Goal: Information Seeking & Learning: Learn about a topic

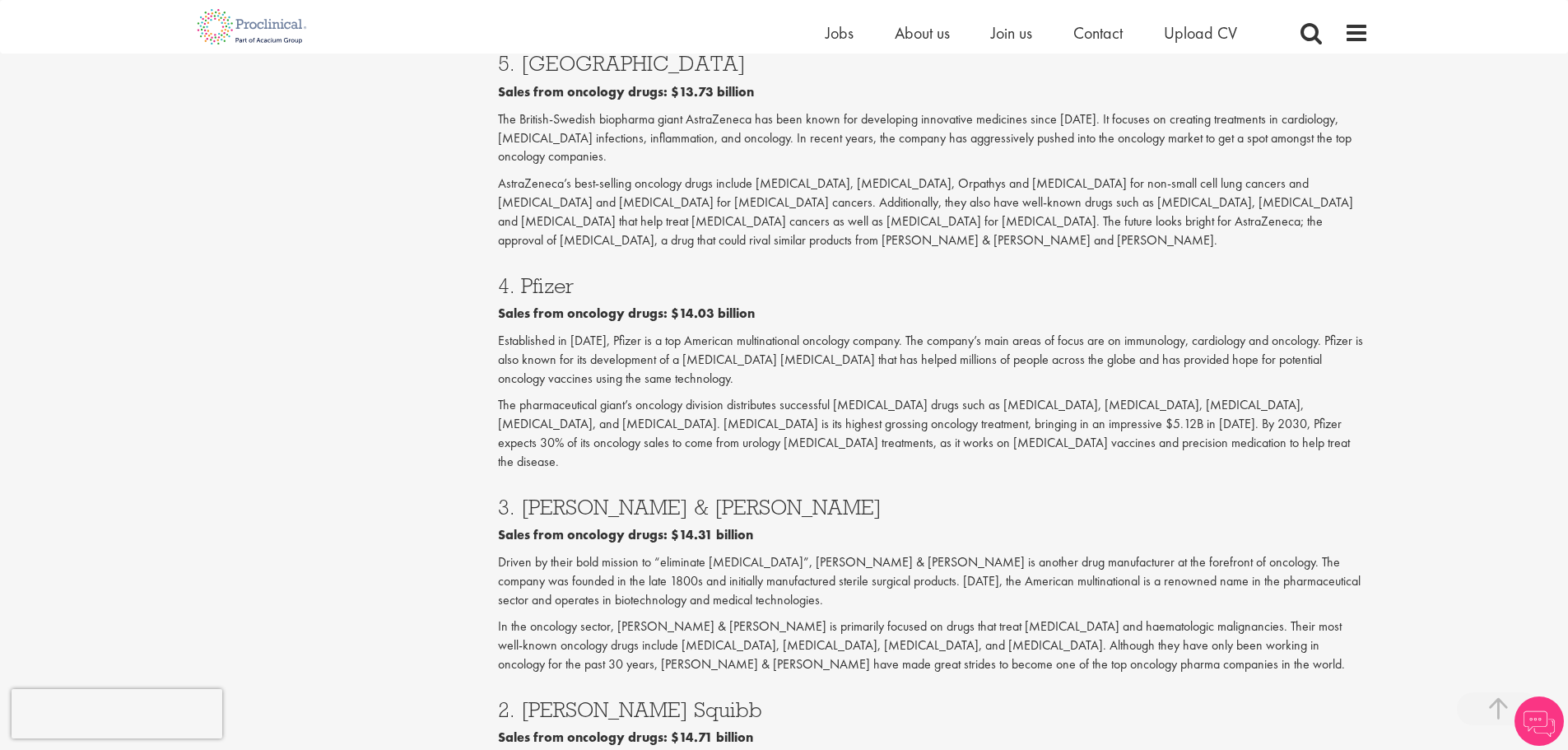
scroll to position [2552, 0]
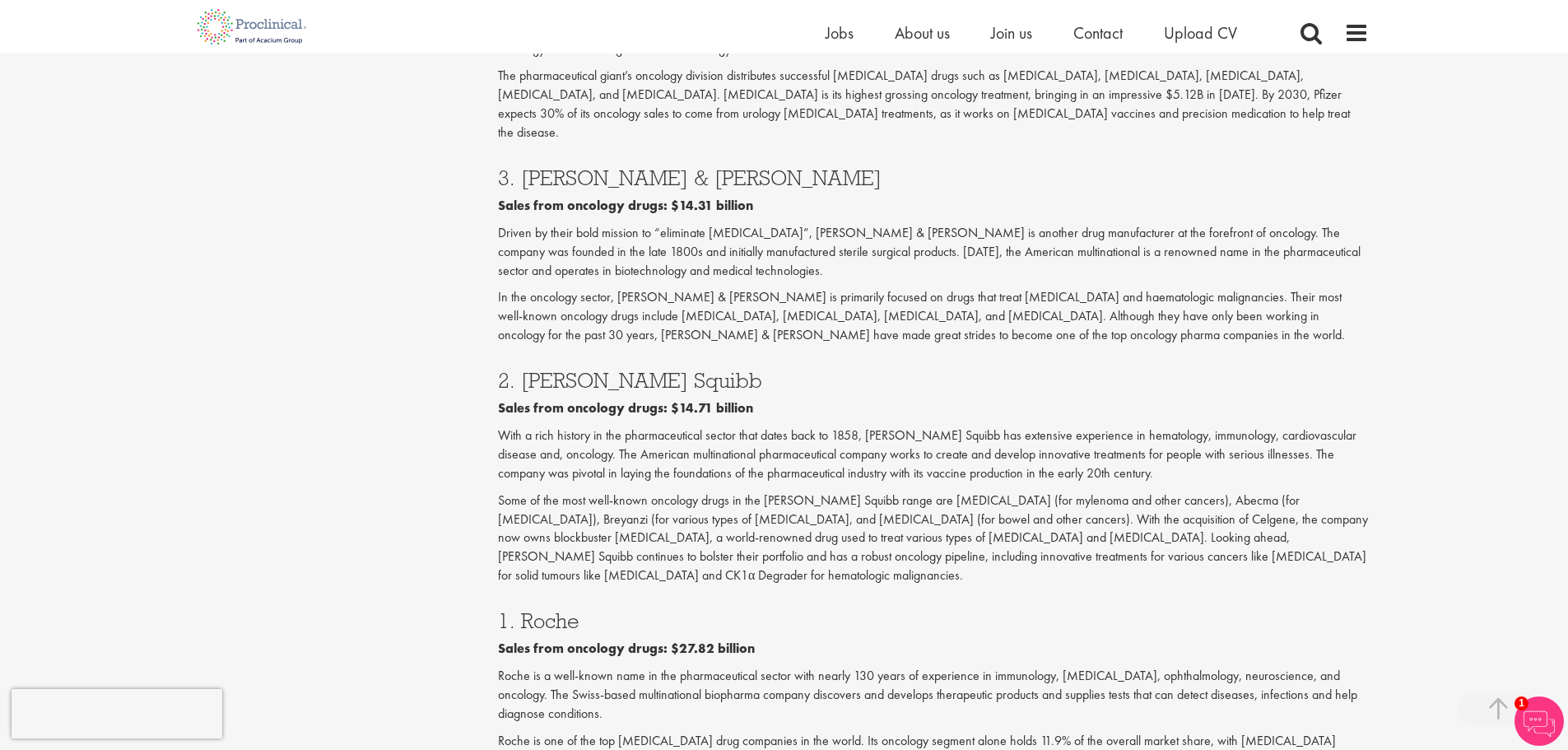
click at [584, 427] on p "With a rich history in the pharmaceutical sector that dates back to 1858, [PERS…" at bounding box center [934, 454] width 871 height 56
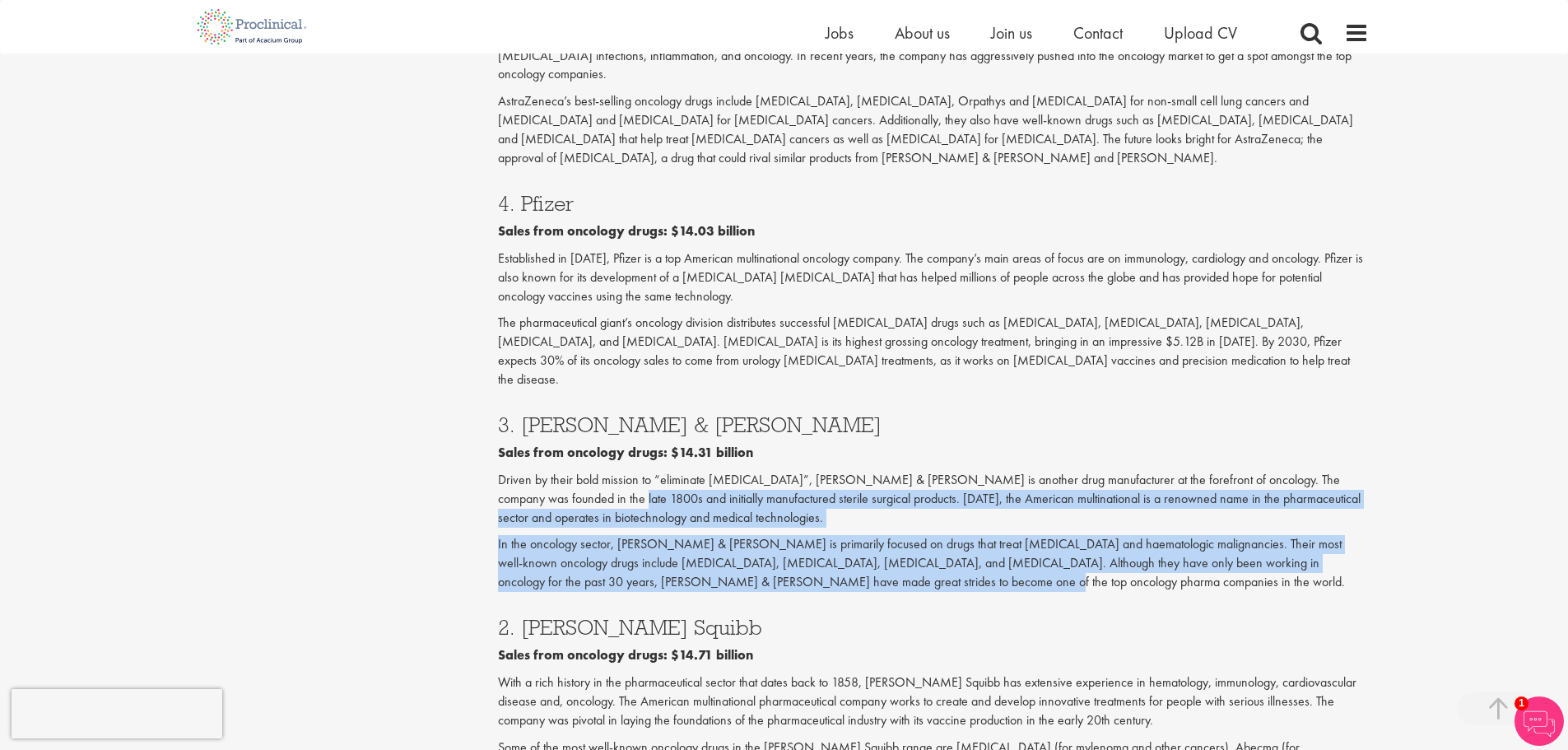
drag, startPoint x: 573, startPoint y: 340, endPoint x: 1004, endPoint y: 426, distance: 439.5
click at [1003, 426] on div "3. [PERSON_NAME] & [PERSON_NAME] Sales from oncology drugs: $14.31 billion Driv…" at bounding box center [933, 499] width 895 height 203
click at [1004, 535] on p "In the oncology sector, [PERSON_NAME] & [PERSON_NAME] is primarily focused on d…" at bounding box center [934, 563] width 871 height 56
click at [842, 535] on p "In the oncology sector, [PERSON_NAME] & [PERSON_NAME] is primarily focused on d…" at bounding box center [934, 563] width 871 height 56
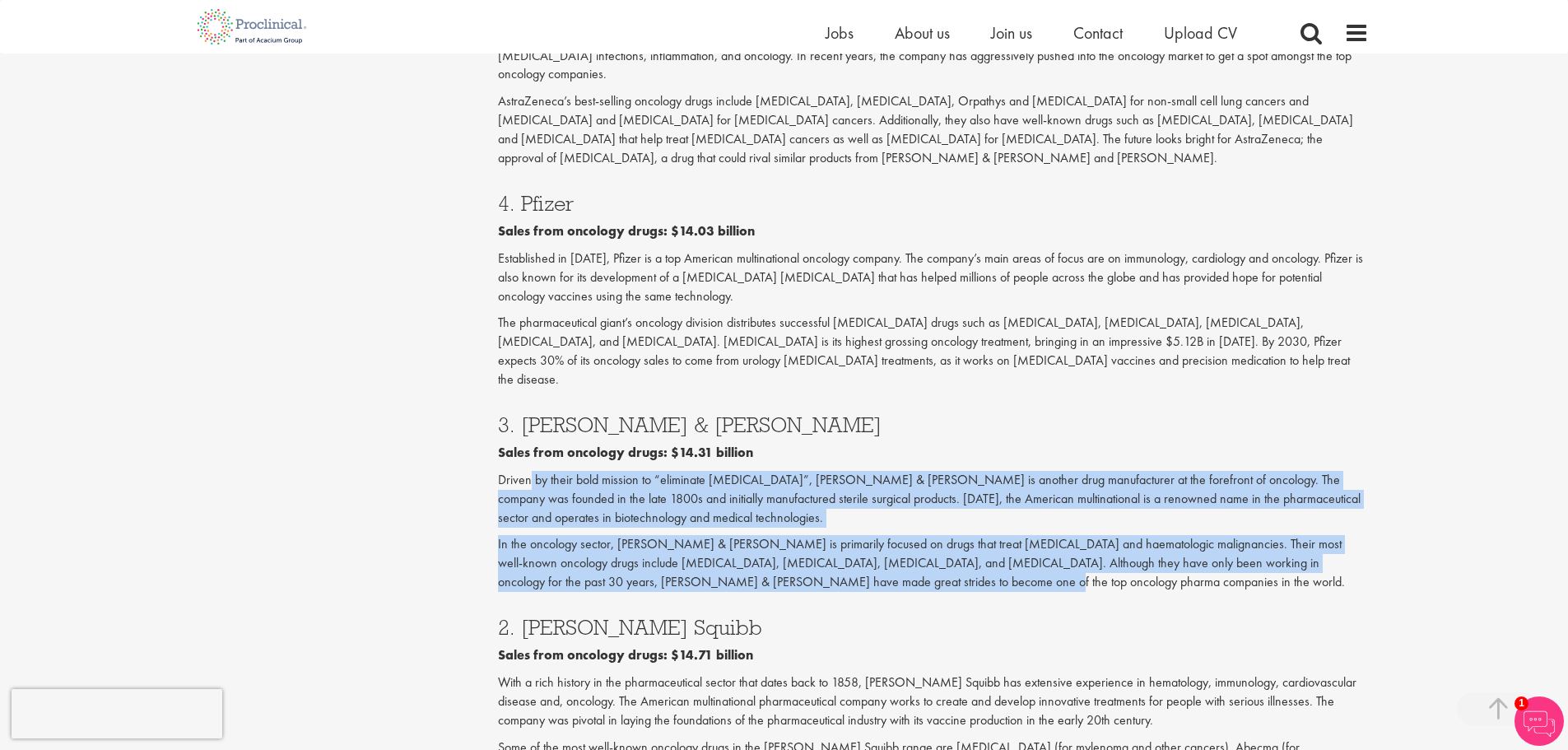
drag, startPoint x: 883, startPoint y: 434, endPoint x: 515, endPoint y: 315, distance: 386.8
click at [515, 398] on div "3. [PERSON_NAME] & [PERSON_NAME] Sales from oncology drugs: $14.31 billion Driv…" at bounding box center [933, 499] width 895 height 203
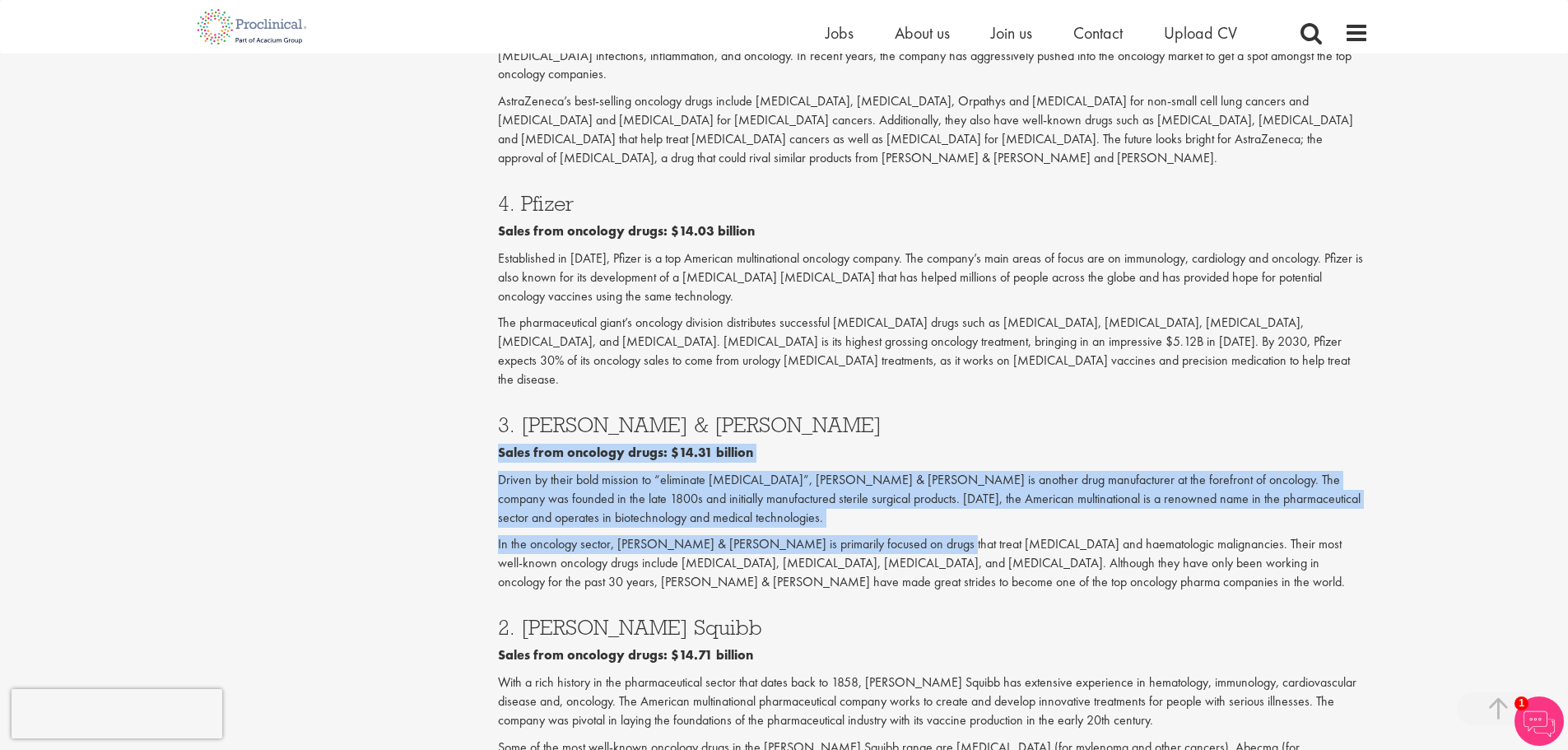
drag, startPoint x: 490, startPoint y: 308, endPoint x: 921, endPoint y: 400, distance: 440.7
click at [921, 535] on p "In the oncology sector, [PERSON_NAME] & [PERSON_NAME] is primarily focused on d…" at bounding box center [934, 563] width 871 height 56
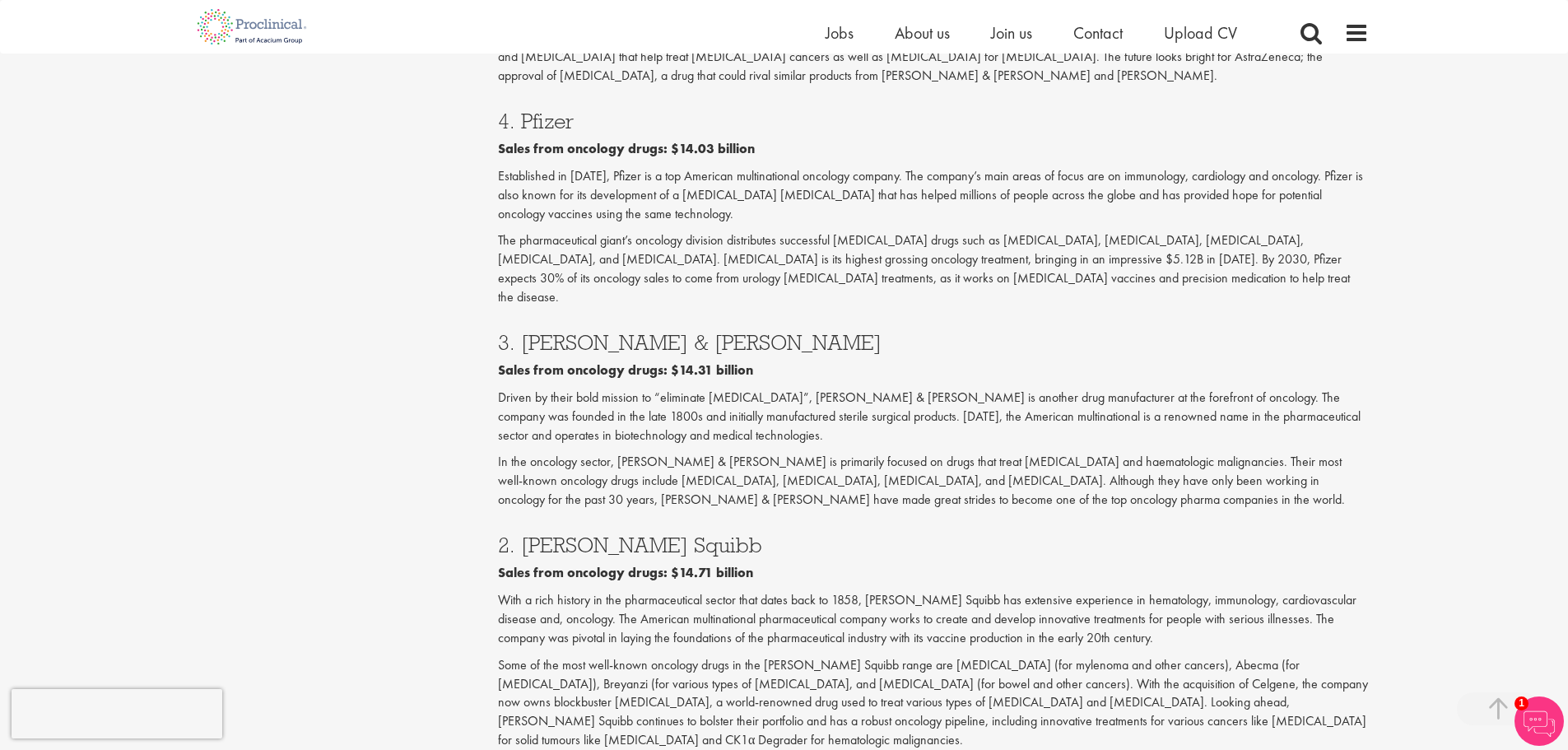
scroll to position [2716, 0]
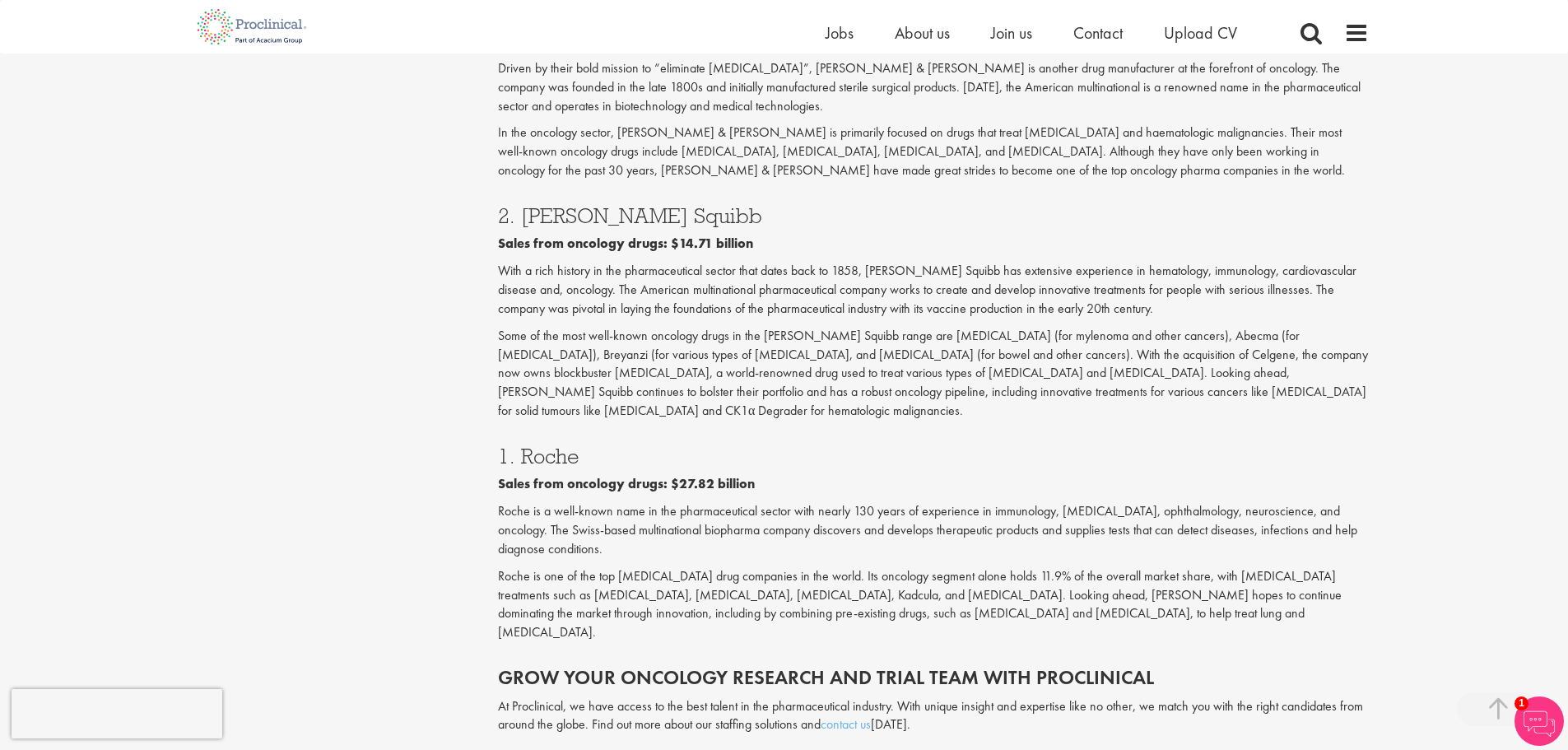
click at [633, 429] on div "1. Roche Sales from oncology drugs: $27.82 billion [PERSON_NAME] is a well-know…" at bounding box center [933, 539] width 895 height 221
click at [522, 429] on div "1. Roche Sales from oncology drugs: $27.82 billion [PERSON_NAME] is a well-know…" at bounding box center [933, 539] width 895 height 221
click at [911, 502] on p "Roche is a well-known name in the pharmaceutical sector with nearly 130 years o…" at bounding box center [934, 530] width 871 height 56
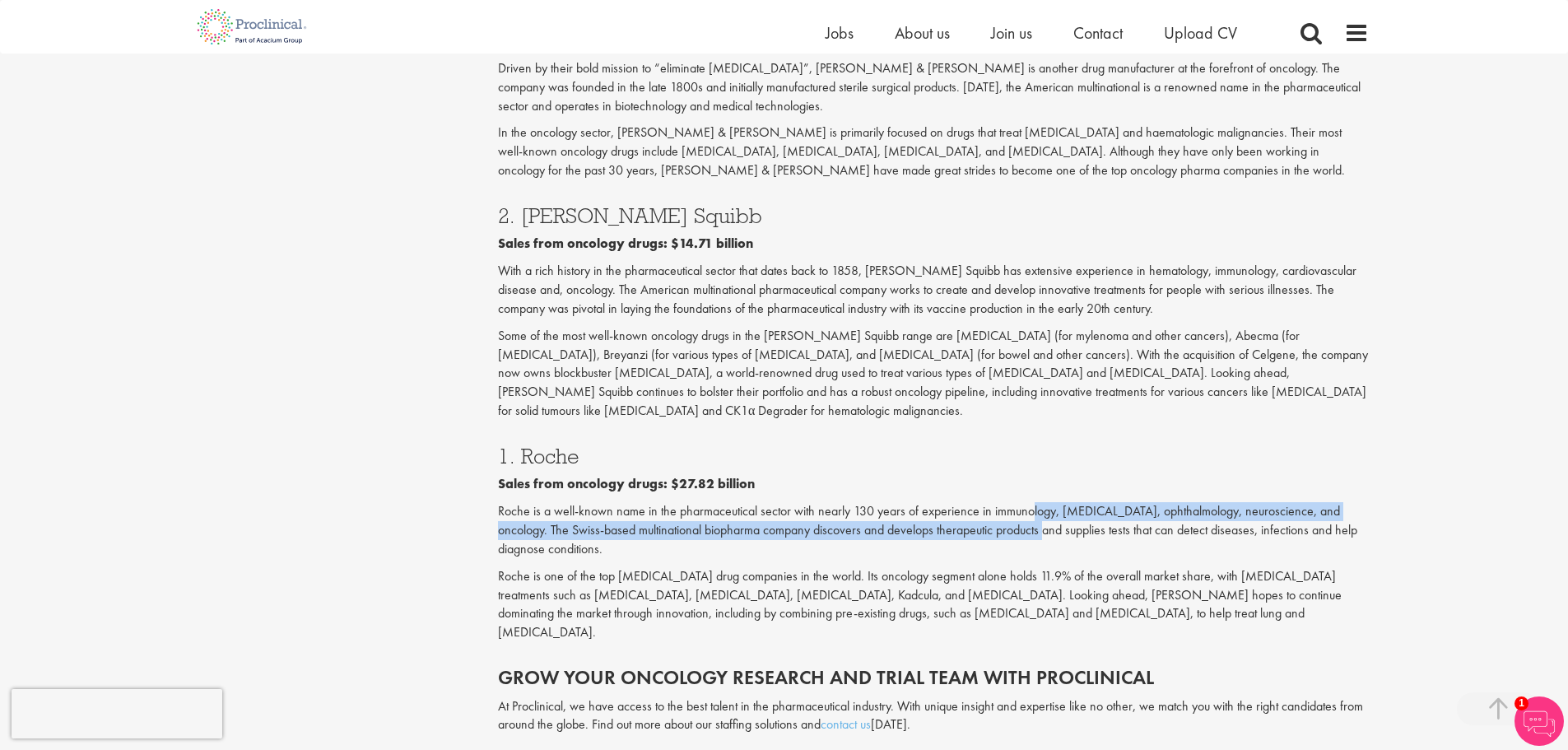
drag, startPoint x: 1030, startPoint y: 347, endPoint x: 1022, endPoint y: 369, distance: 23.4
click at [1022, 502] on p "Roche is a well-known name in the pharmaceutical sector with nearly 130 years o…" at bounding box center [934, 530] width 871 height 56
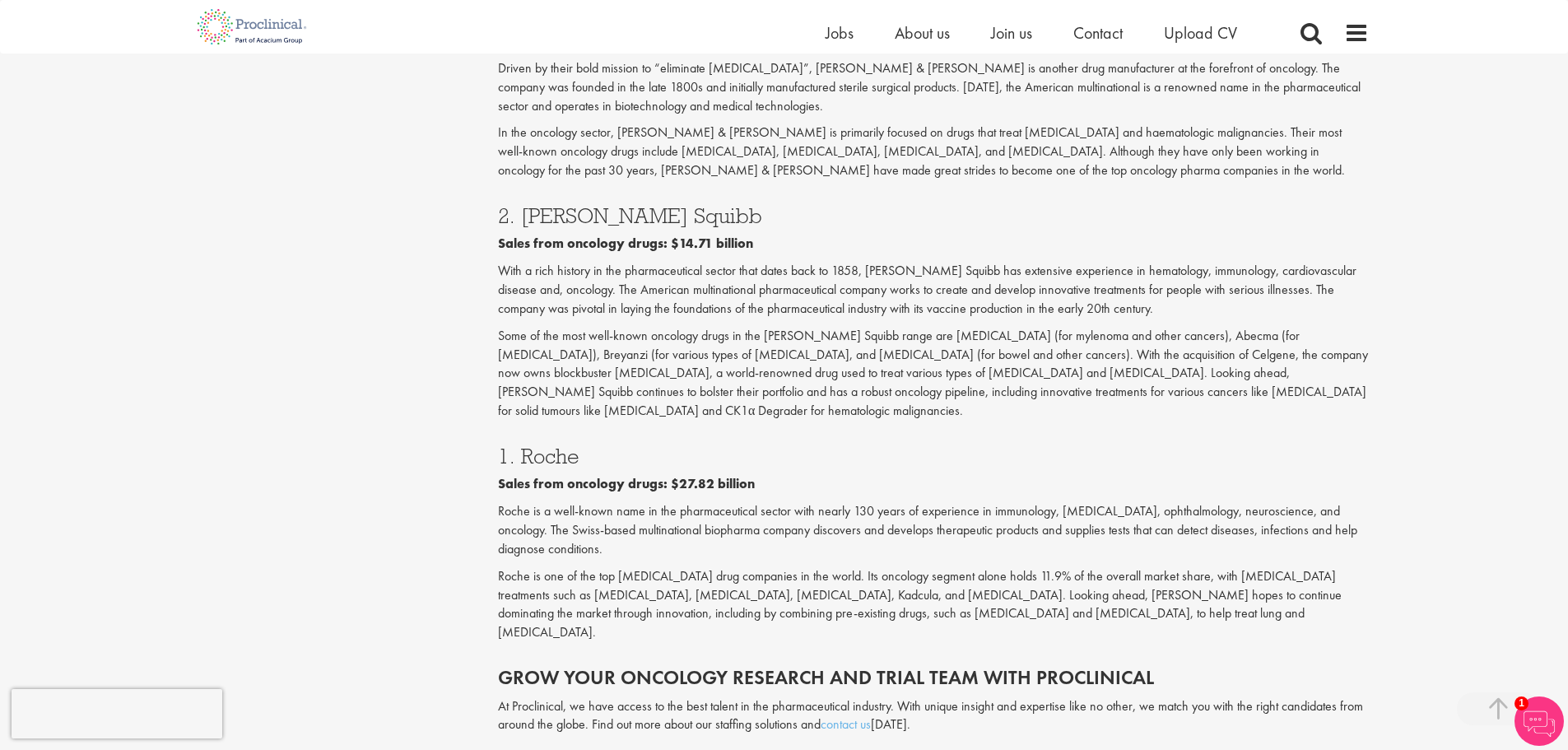
drag, startPoint x: 902, startPoint y: 375, endPoint x: 784, endPoint y: 301, distance: 139.3
click at [784, 429] on div "1. Roche Sales from oncology drugs: $27.82 billion [PERSON_NAME] is a well-know…" at bounding box center [933, 539] width 895 height 221
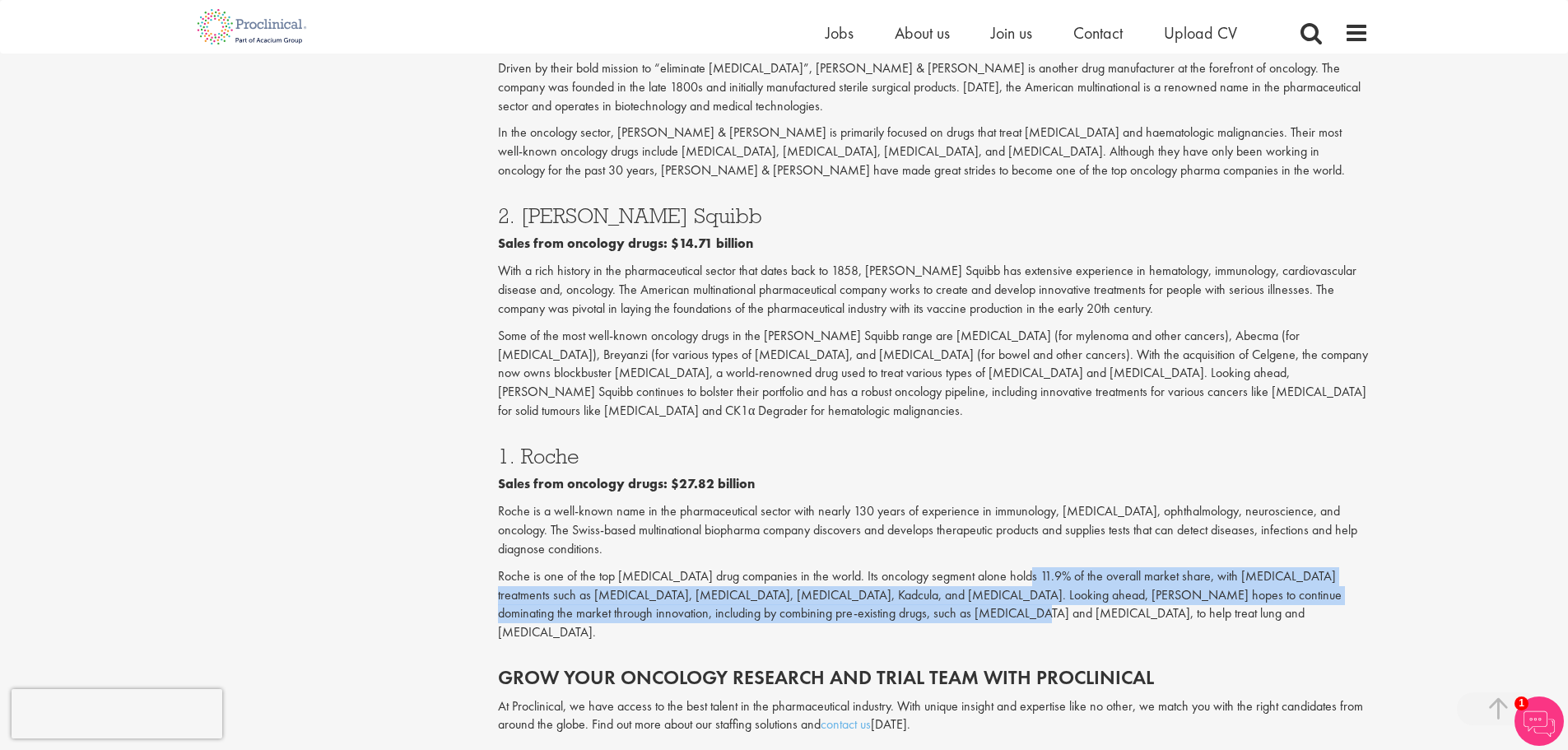
drag, startPoint x: 1014, startPoint y: 408, endPoint x: 971, endPoint y: 460, distance: 67.5
click at [971, 460] on div "1. Roche Sales from oncology drugs: $27.82 billion [PERSON_NAME] is a well-know…" at bounding box center [933, 539] width 895 height 221
drag, startPoint x: 996, startPoint y: 446, endPoint x: 839, endPoint y: 392, distance: 166.0
click at [839, 429] on div "1. Roche Sales from oncology drugs: $27.82 billion [PERSON_NAME] is a well-know…" at bounding box center [933, 539] width 895 height 221
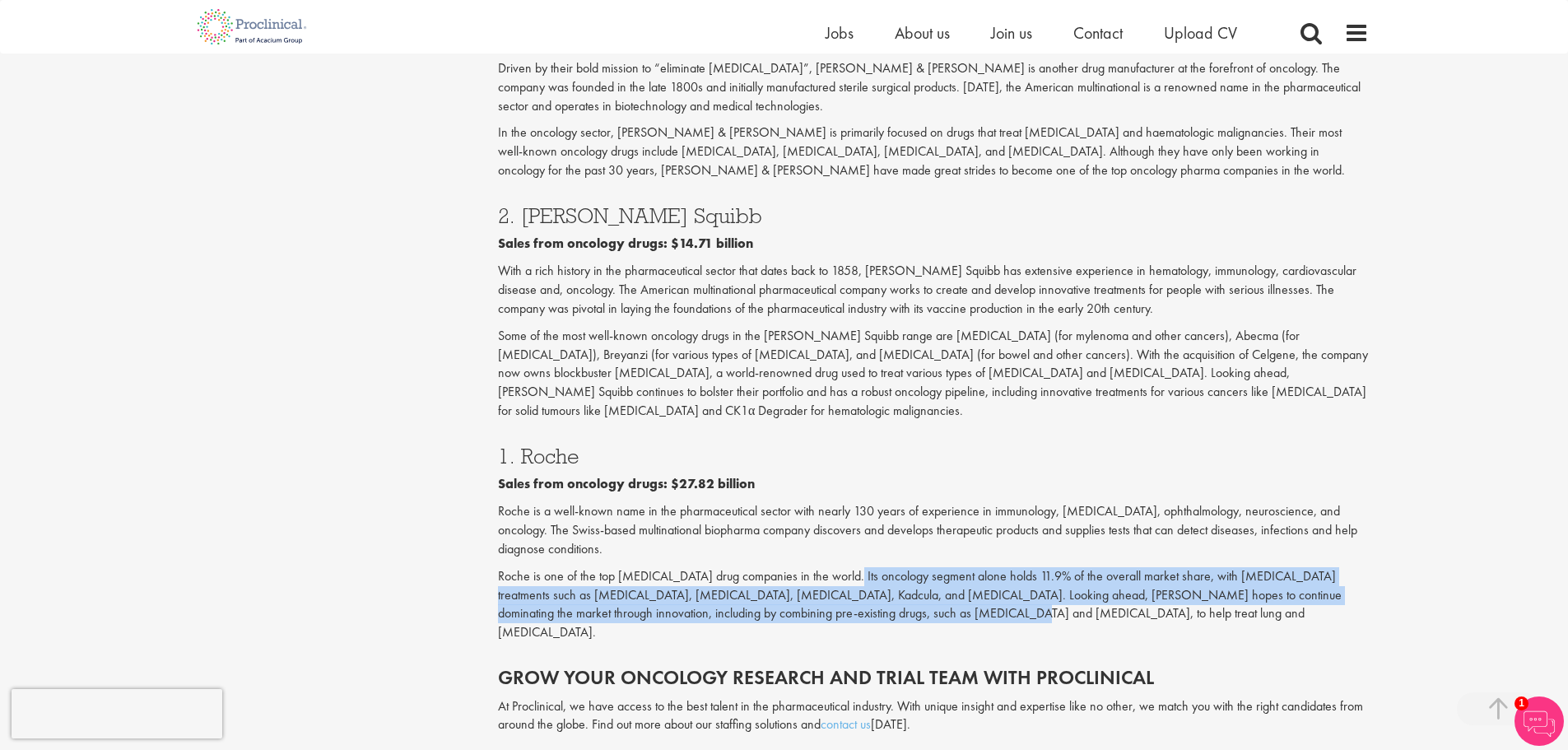
click at [839, 429] on div "1. Roche Sales from oncology drugs: $27.82 billion [PERSON_NAME] is a well-know…" at bounding box center [933, 539] width 895 height 221
drag, startPoint x: 658, startPoint y: 409, endPoint x: 884, endPoint y: 443, distance: 228.5
click at [884, 567] on p "Roche is one of the top [MEDICAL_DATA] drug companies in the world. Its oncolog…" at bounding box center [934, 605] width 871 height 75
drag, startPoint x: 884, startPoint y: 443, endPoint x: 754, endPoint y: 377, distance: 145.8
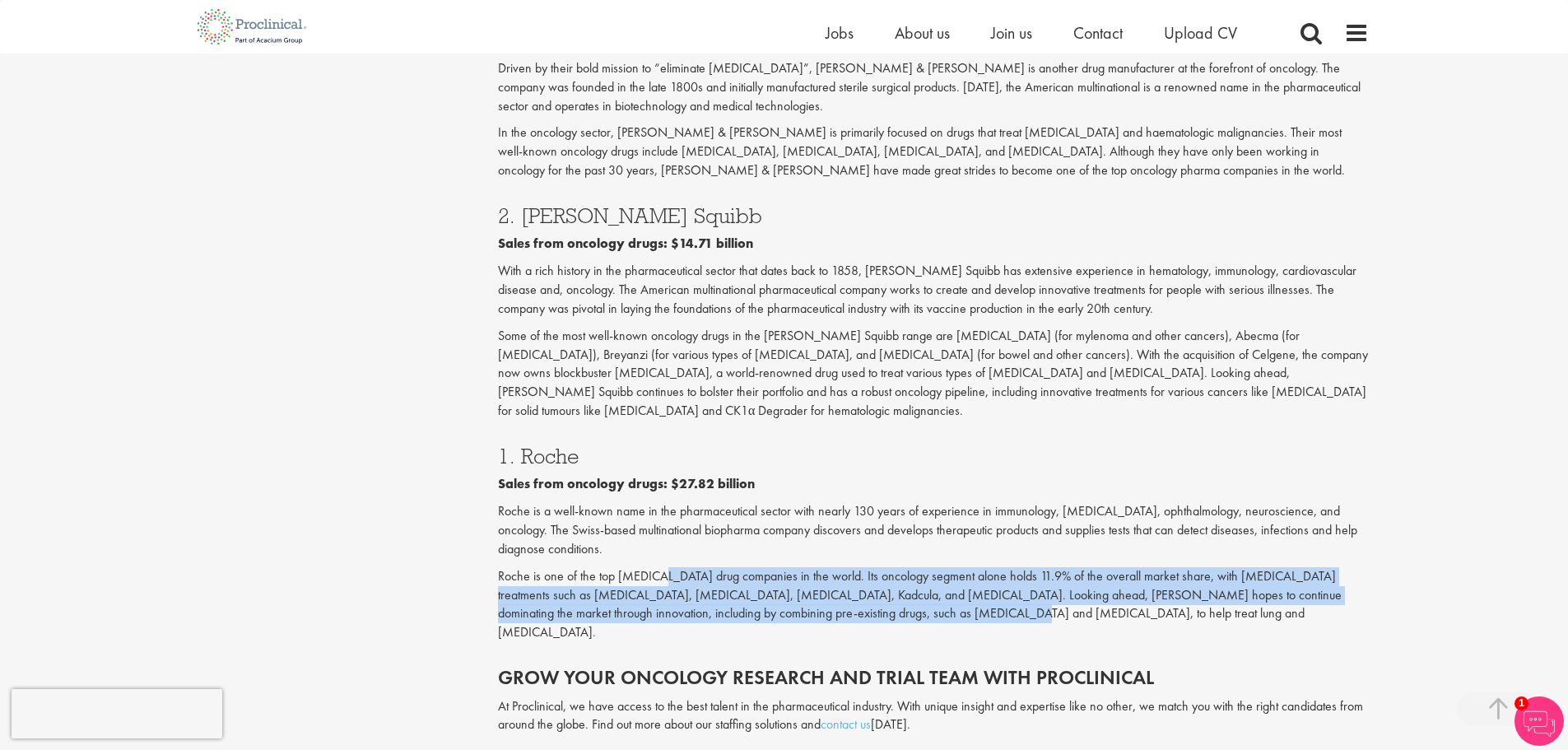
click at [754, 429] on div "1. Roche Sales from oncology drugs: $27.82 billion [PERSON_NAME] is a well-know…" at bounding box center [933, 539] width 895 height 221
click at [754, 502] on p "Roche is a well-known name in the pharmaceutical sector with nearly 130 years o…" at bounding box center [934, 530] width 871 height 56
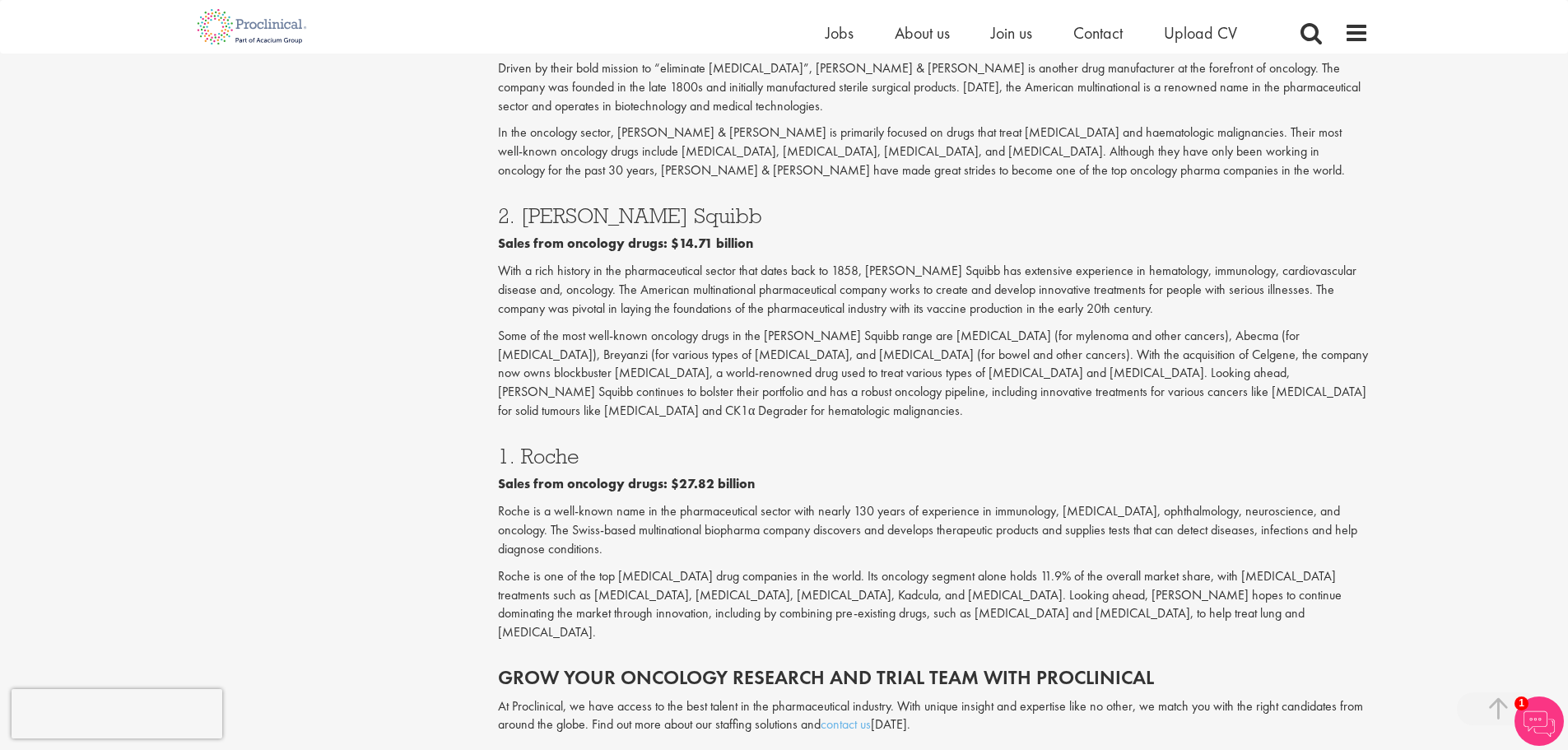
scroll to position [2552, 0]
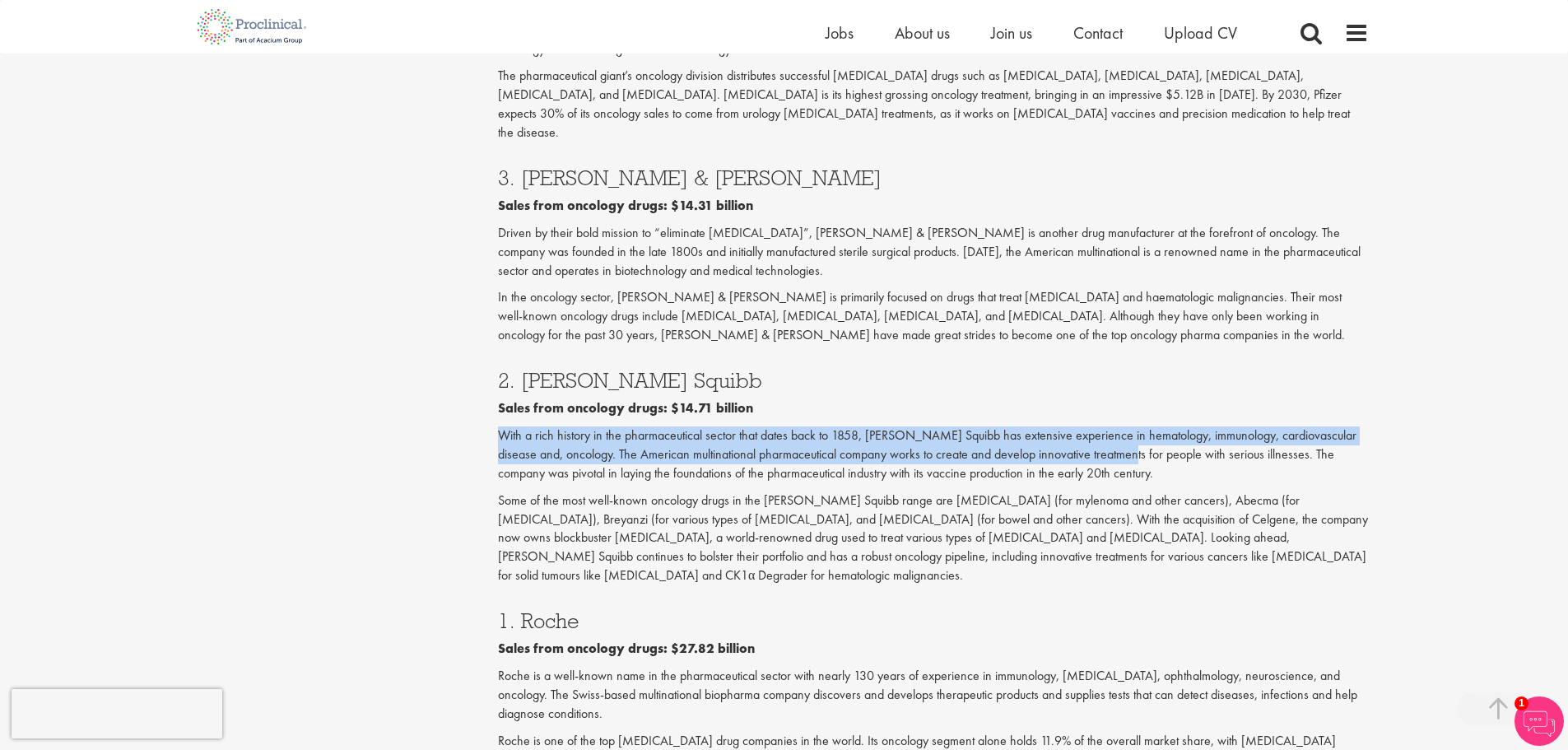
drag, startPoint x: 490, startPoint y: 272, endPoint x: 1140, endPoint y: 306, distance: 650.9
click at [1140, 427] on p "With a rich history in the pharmaceutical sector that dates back to 1858, [PERS…" at bounding box center [934, 454] width 871 height 56
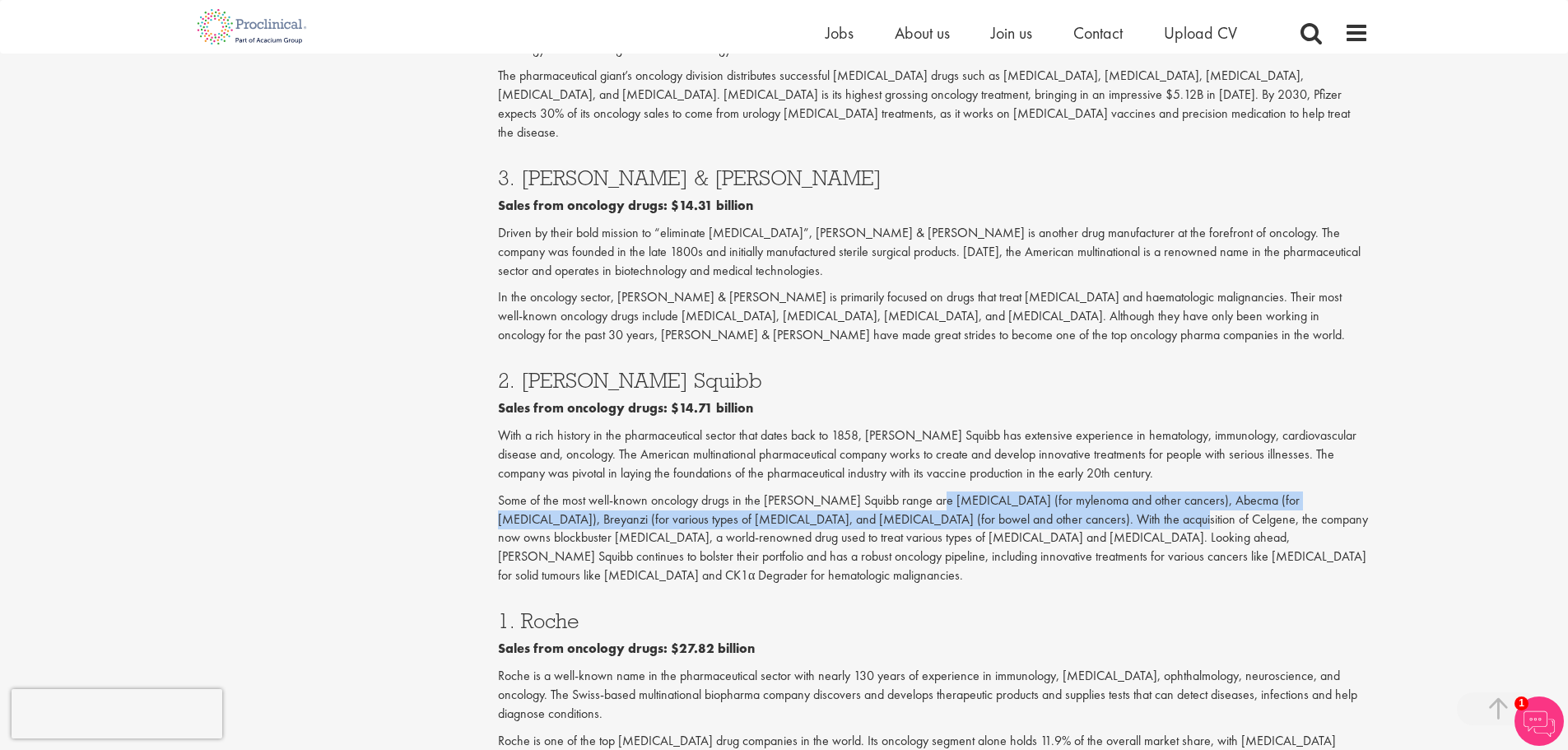
drag, startPoint x: 919, startPoint y: 346, endPoint x: 1055, endPoint y: 364, distance: 137.2
click at [1055, 491] on p "Some of the most well-known oncology drugs in the [PERSON_NAME] Squibb range ar…" at bounding box center [934, 538] width 871 height 94
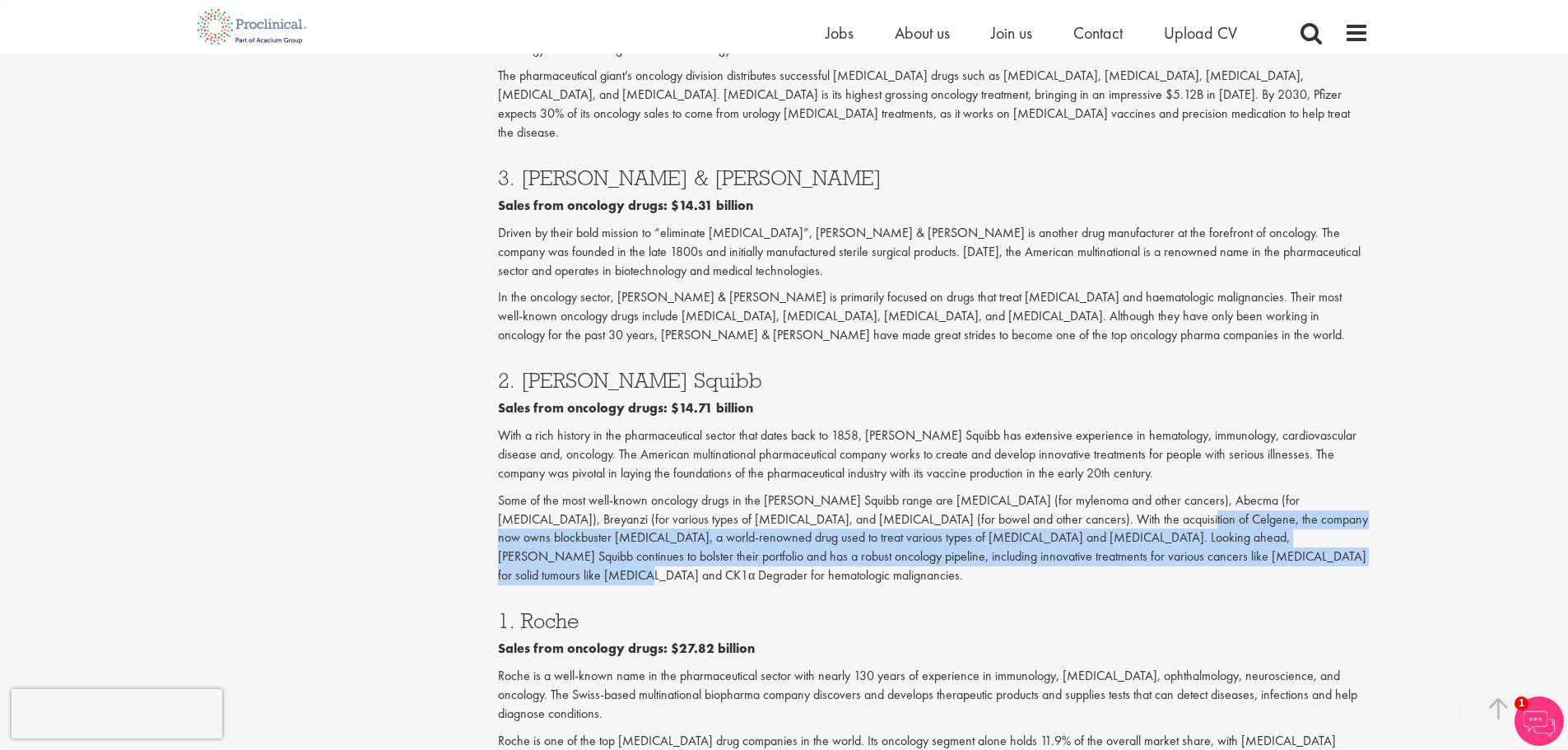
drag, startPoint x: 1095, startPoint y: 374, endPoint x: 1260, endPoint y: 404, distance: 167.7
click at [1260, 491] on p "Some of the most well-known oncology drugs in the [PERSON_NAME] Squibb range ar…" at bounding box center [934, 538] width 871 height 94
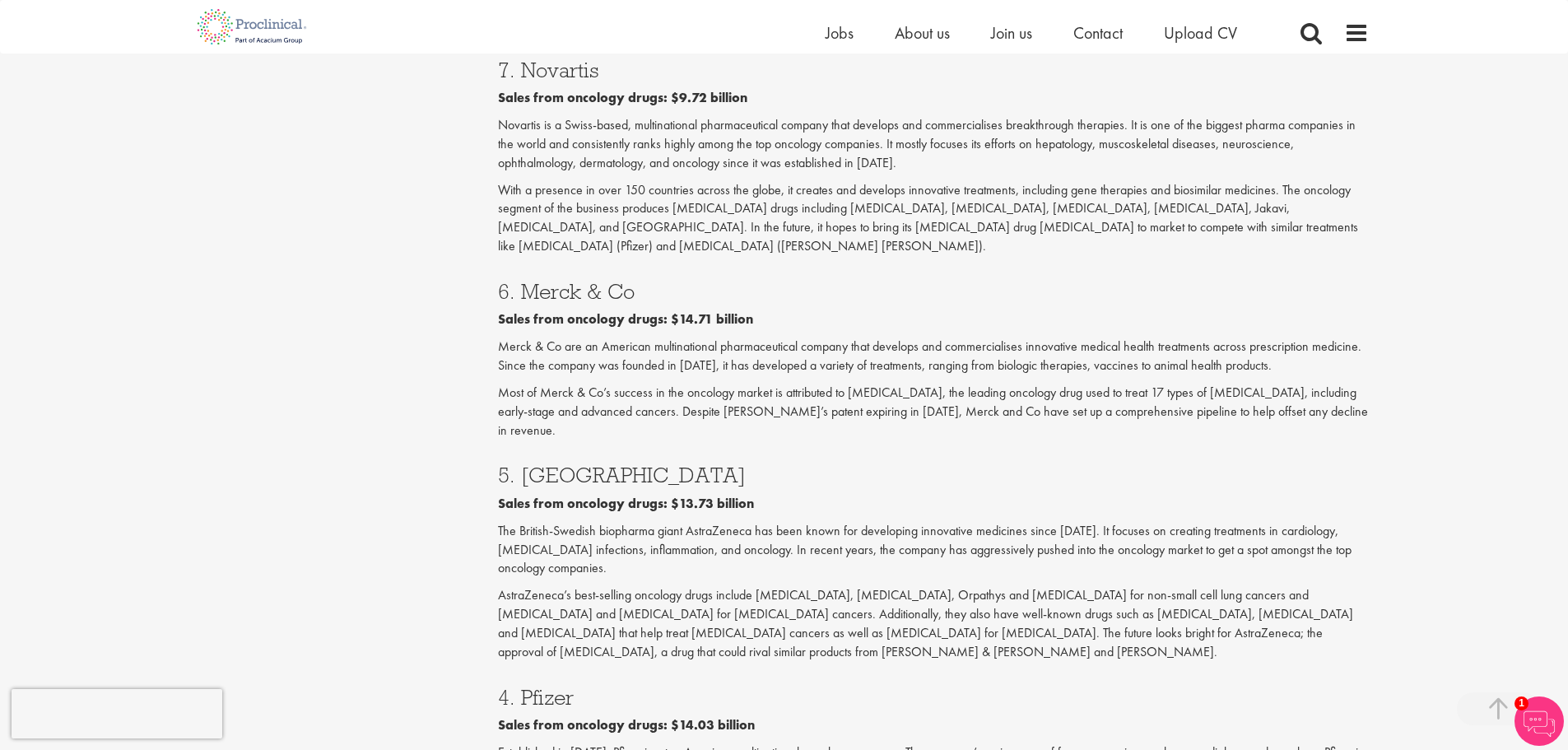
scroll to position [1646, 0]
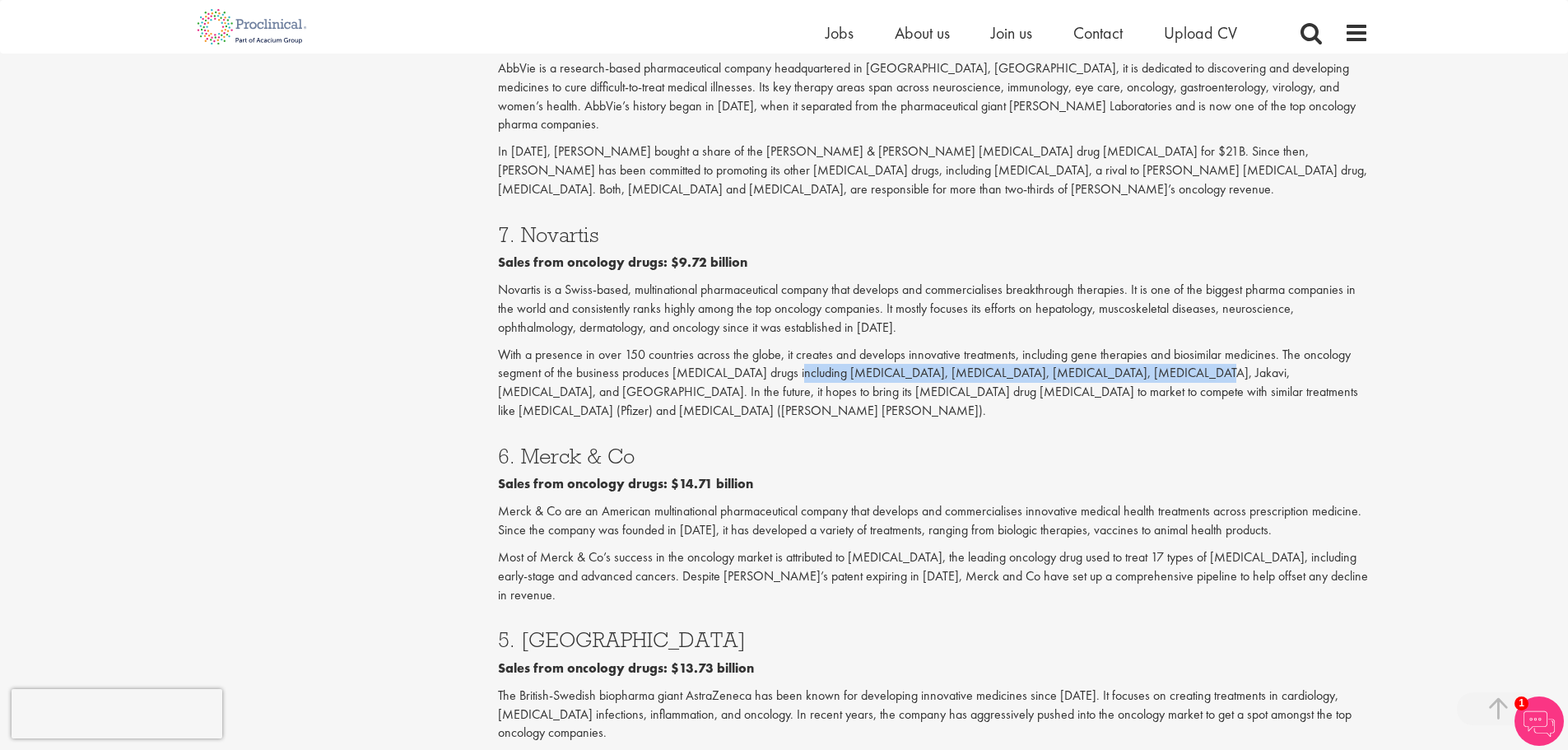
drag, startPoint x: 784, startPoint y: 290, endPoint x: 1130, endPoint y: 294, distance: 346.0
click at [1130, 346] on p "With a presence in over 150 countries across the globe, it creates and develops…" at bounding box center [934, 384] width 871 height 75
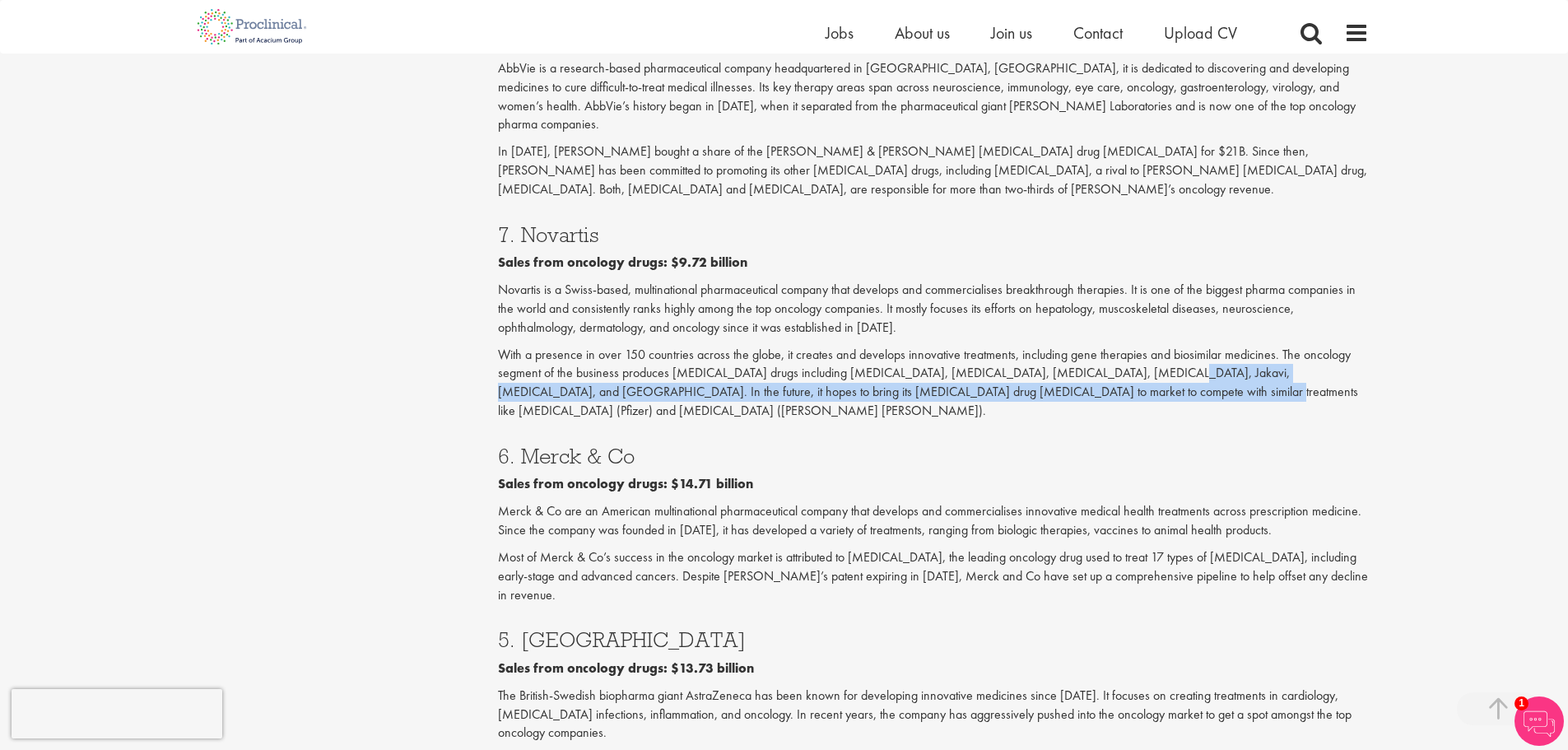
drag, startPoint x: 1111, startPoint y: 297, endPoint x: 1106, endPoint y: 315, distance: 18.7
click at [1106, 346] on p "With a presence in over 150 countries across the globe, it creates and develops…" at bounding box center [934, 384] width 871 height 75
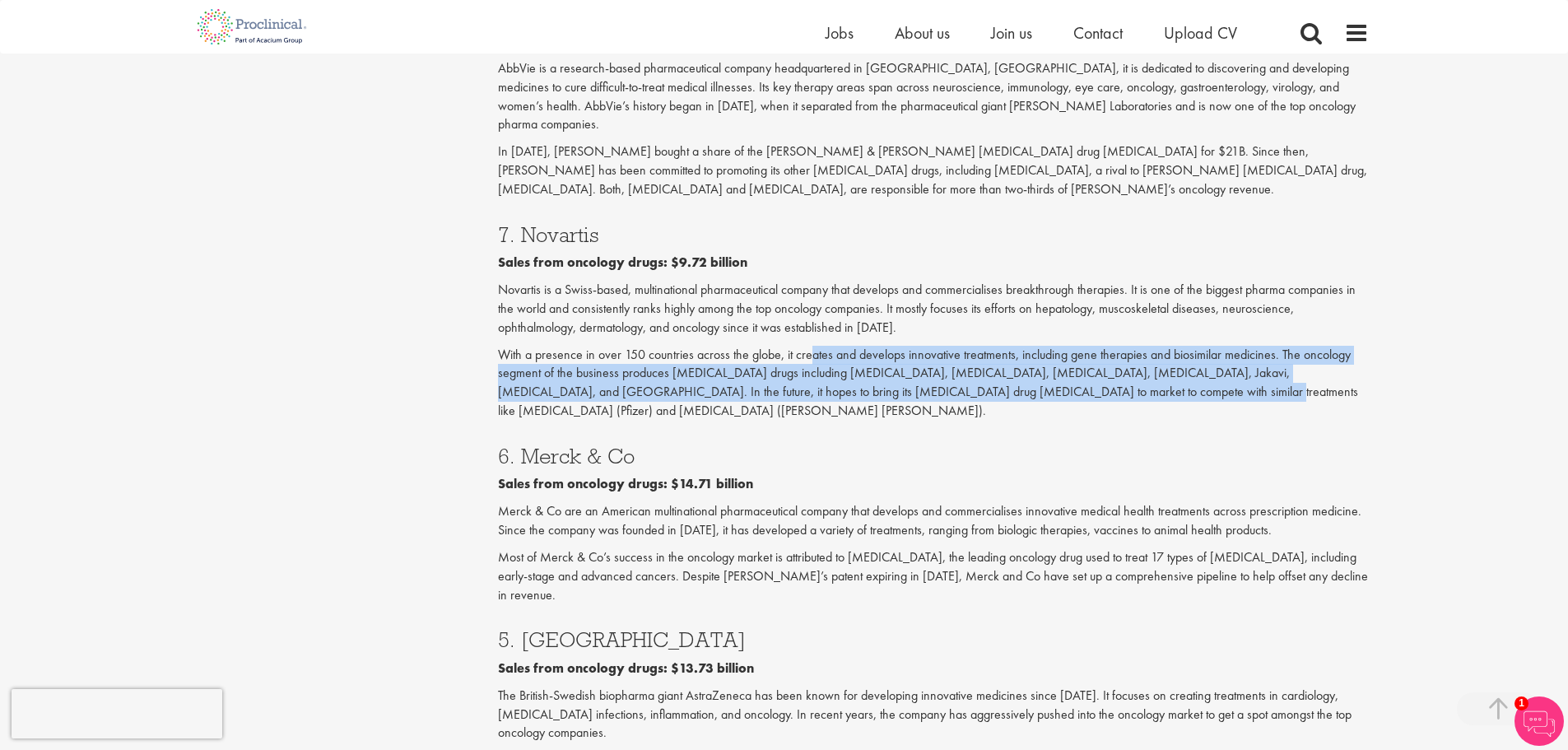
drag, startPoint x: 1116, startPoint y: 320, endPoint x: 813, endPoint y: 273, distance: 306.6
click at [813, 346] on p "With a presence in over 150 countries across the globe, it creates and develops…" at bounding box center [934, 384] width 871 height 75
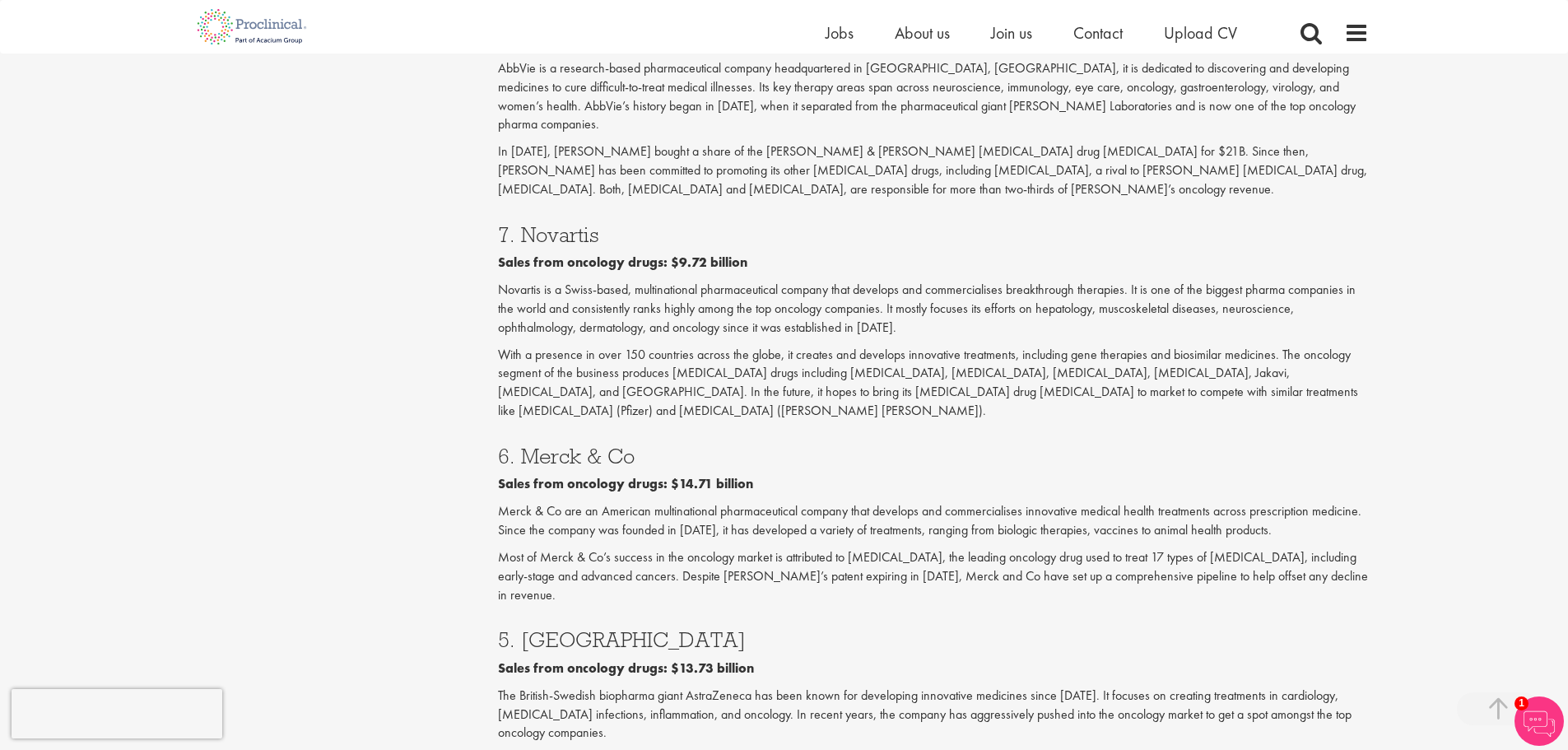
click at [961, 346] on p "With a presence in over 150 countries across the globe, it creates and develops…" at bounding box center [934, 384] width 871 height 75
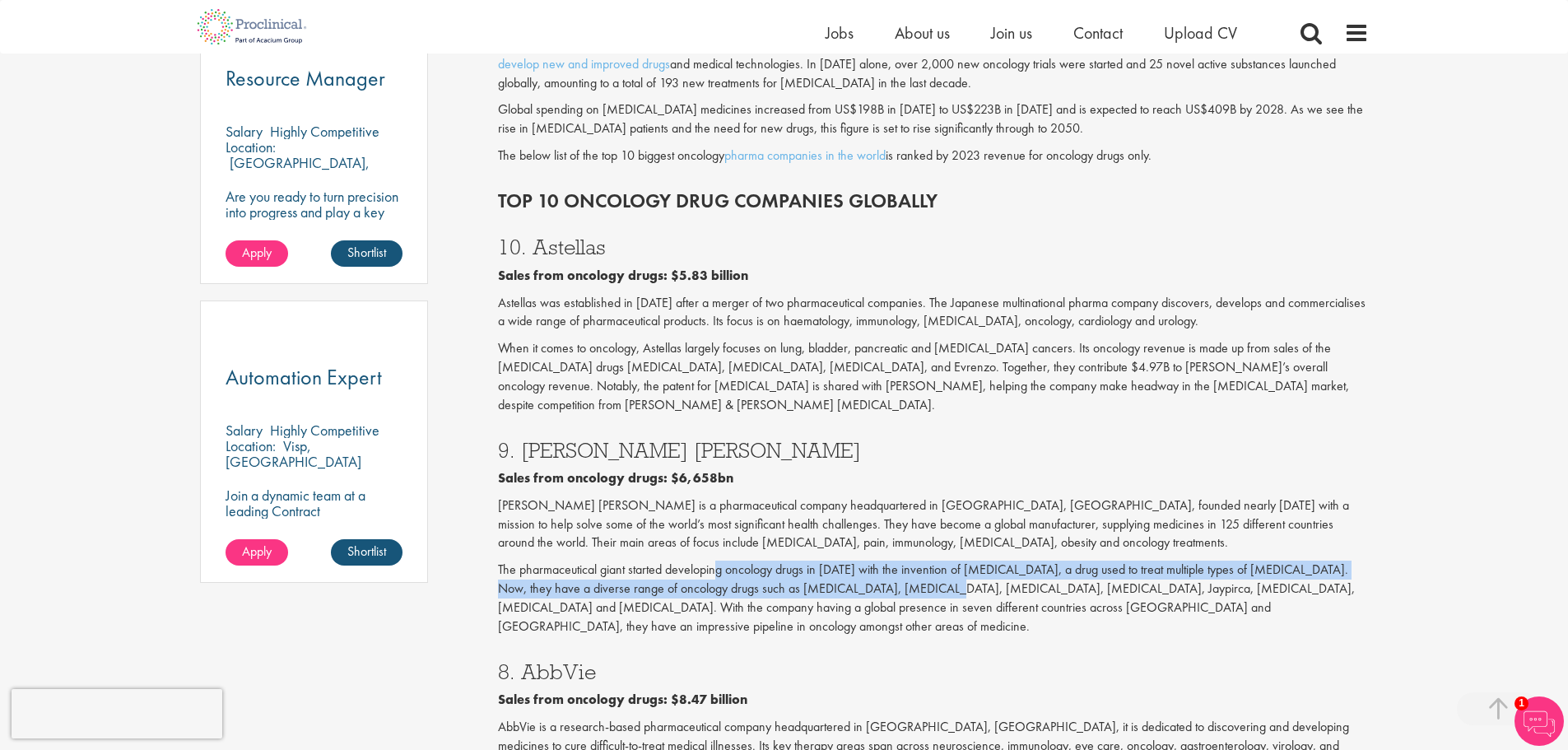
drag, startPoint x: 717, startPoint y: 541, endPoint x: 896, endPoint y: 547, distance: 179.1
click at [896, 561] on p "The pharmaceutical giant started developing oncology drugs in [DATE] with the i…" at bounding box center [934, 599] width 871 height 75
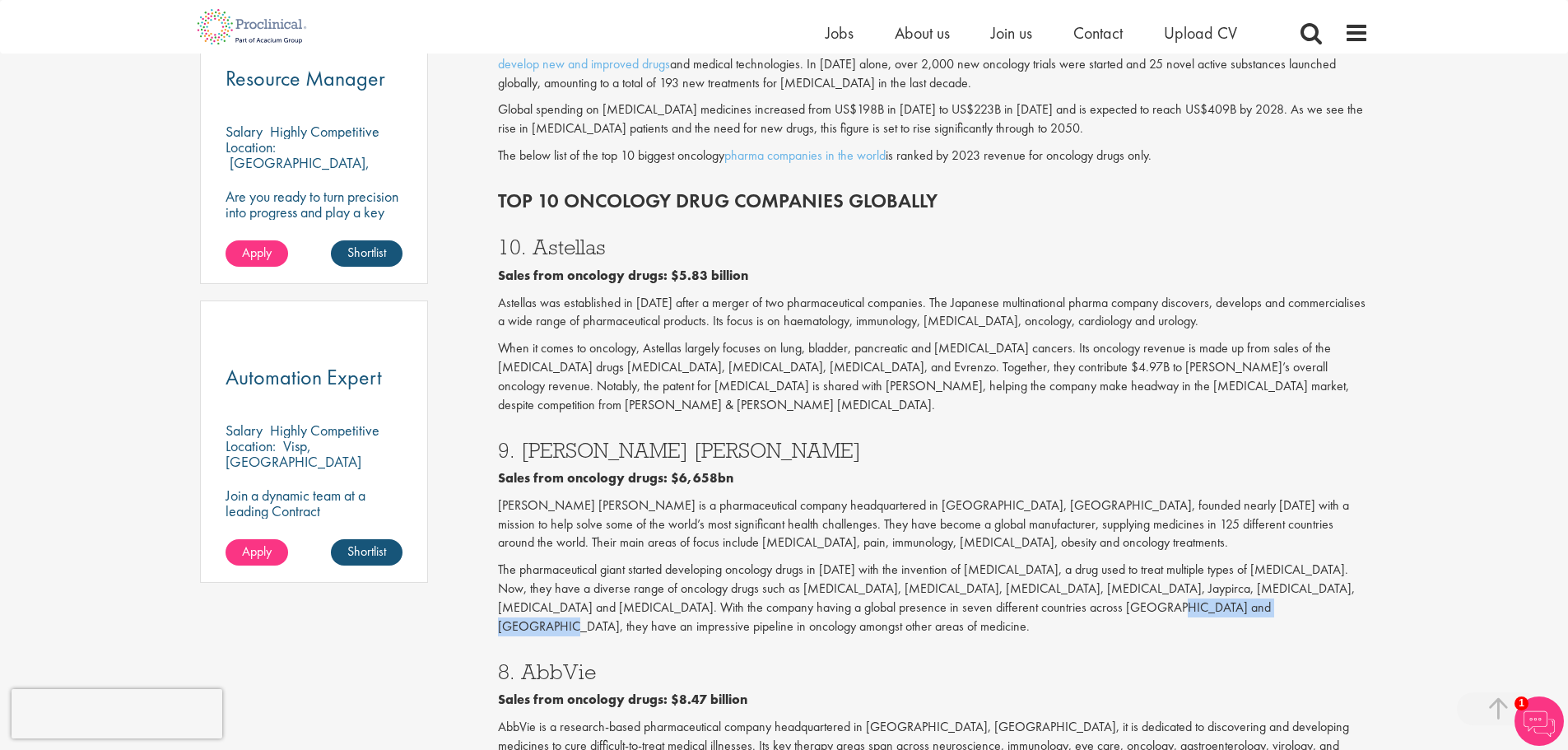
drag, startPoint x: 1027, startPoint y: 563, endPoint x: 1153, endPoint y: 566, distance: 126.0
click at [1153, 566] on p "The pharmaceutical giant started developing oncology drugs in [DATE] with the i…" at bounding box center [934, 599] width 871 height 75
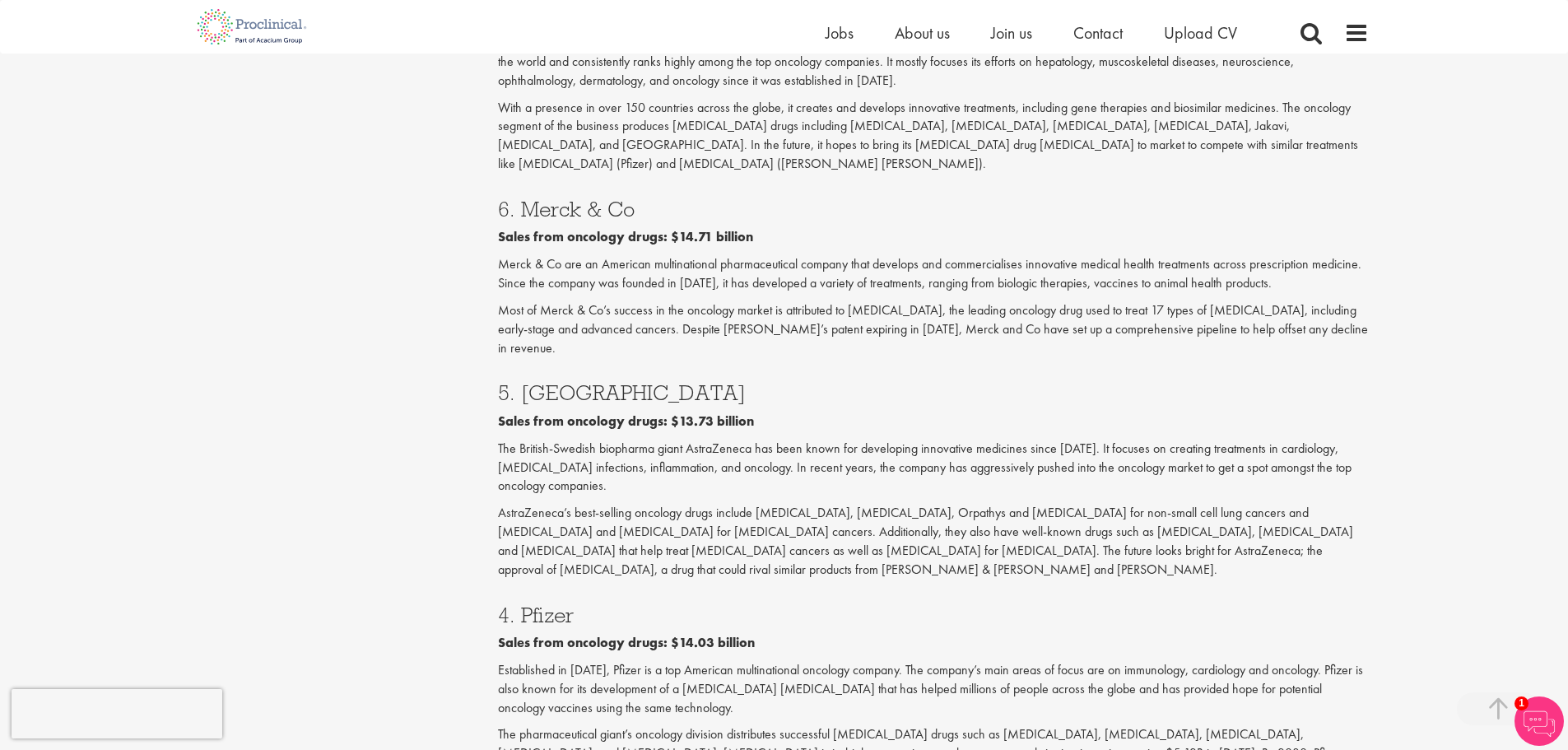
scroll to position [1976, 0]
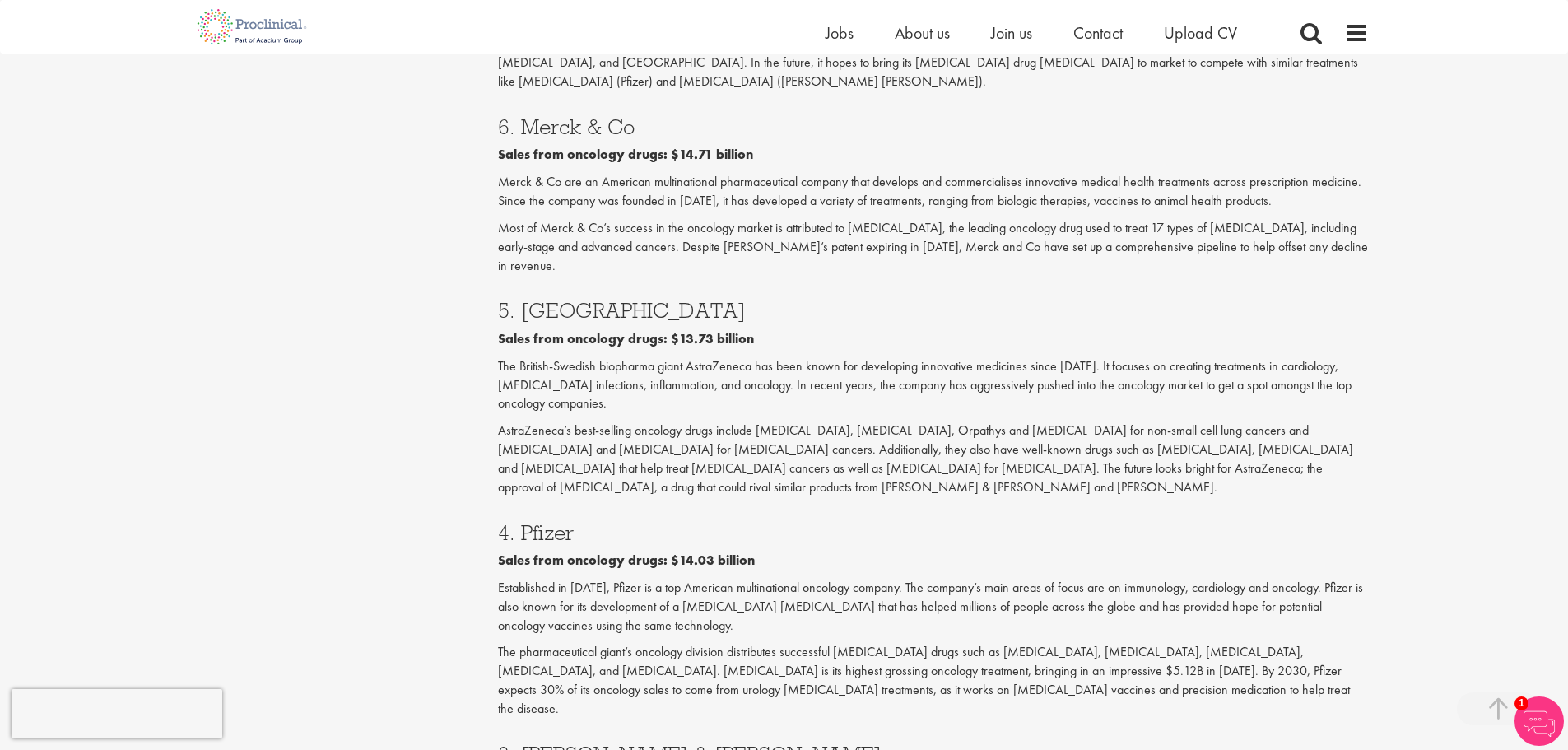
click at [859, 522] on h3 "4. Pfizer" at bounding box center [934, 532] width 871 height 22
